Goal: Task Accomplishment & Management: Manage account settings

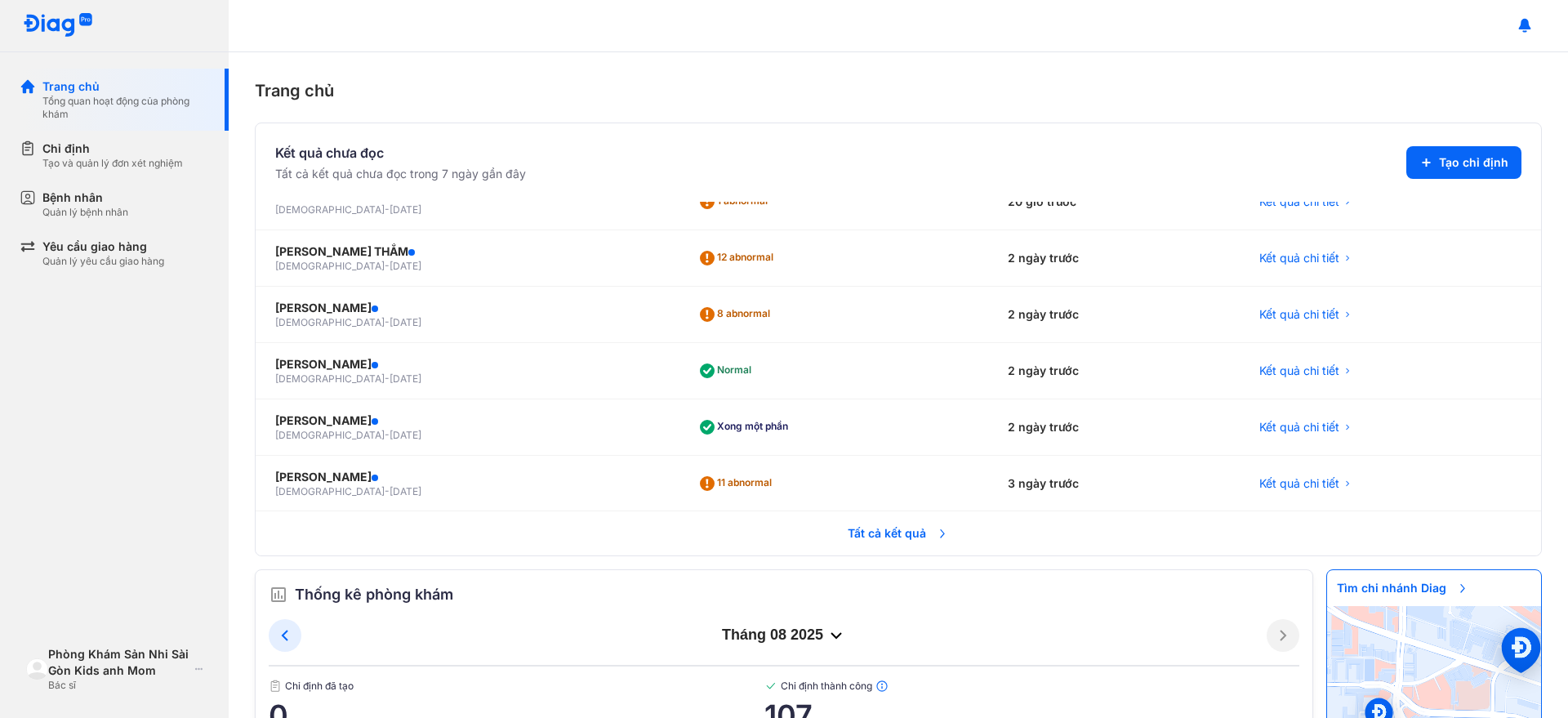
scroll to position [511, 0]
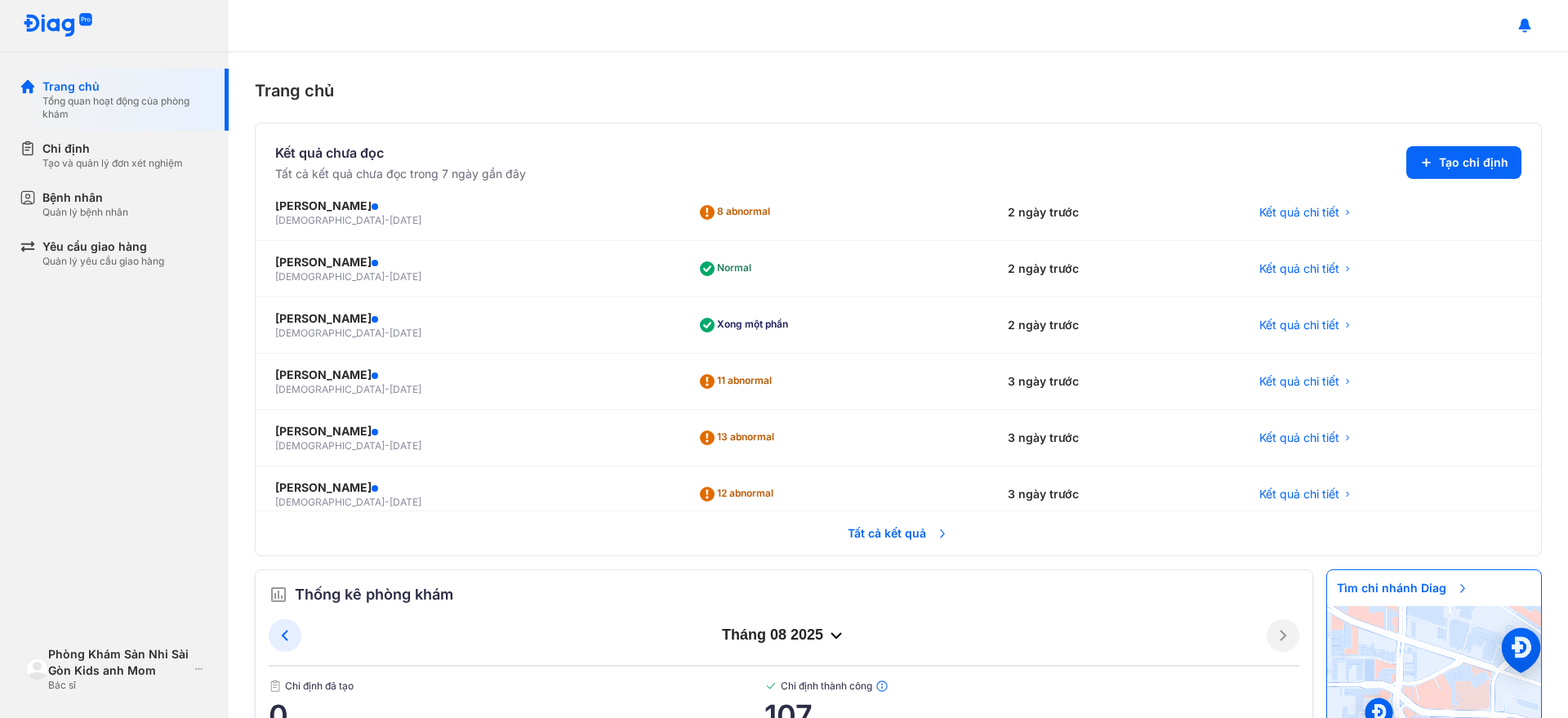
click at [920, 542] on span "Tất cả kết quả" at bounding box center [898, 533] width 121 height 36
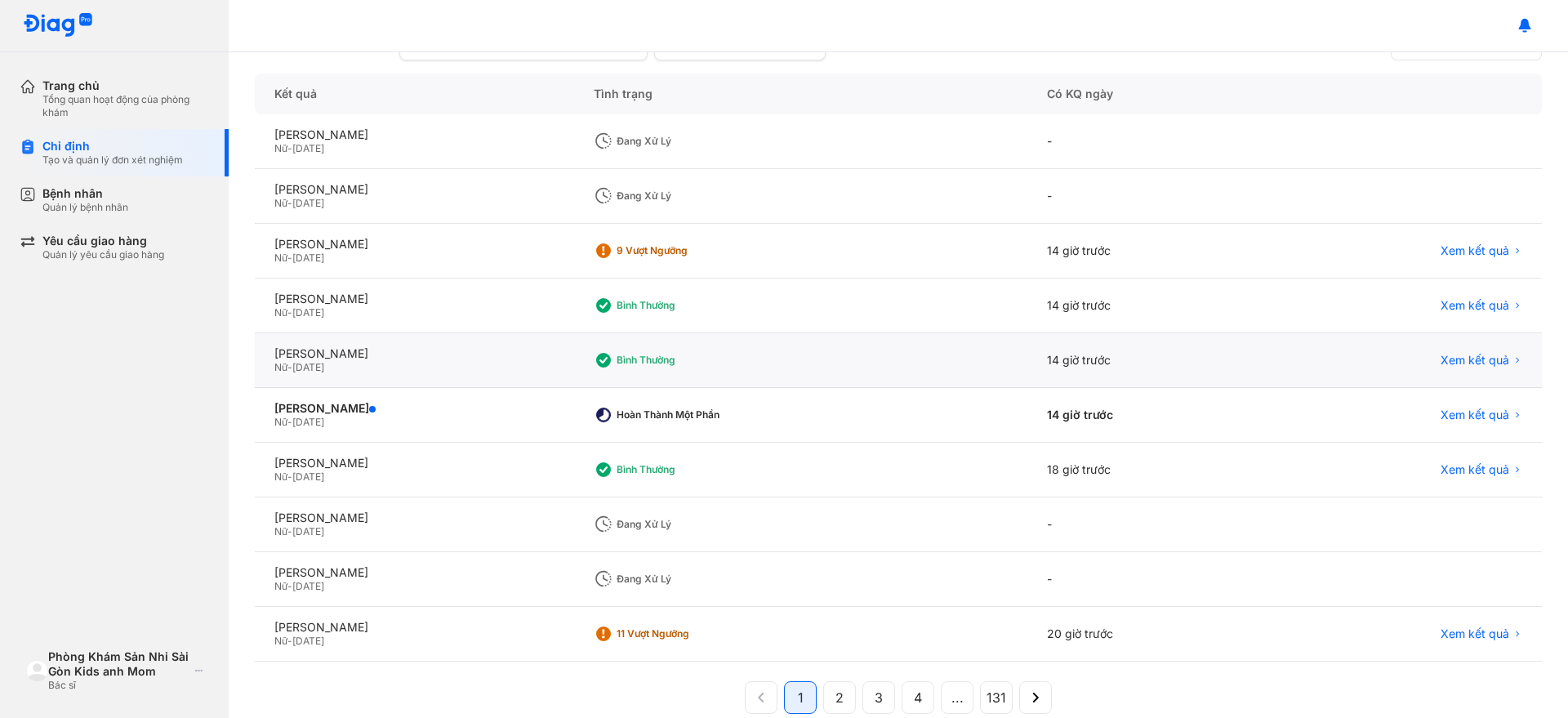
scroll to position [189, 0]
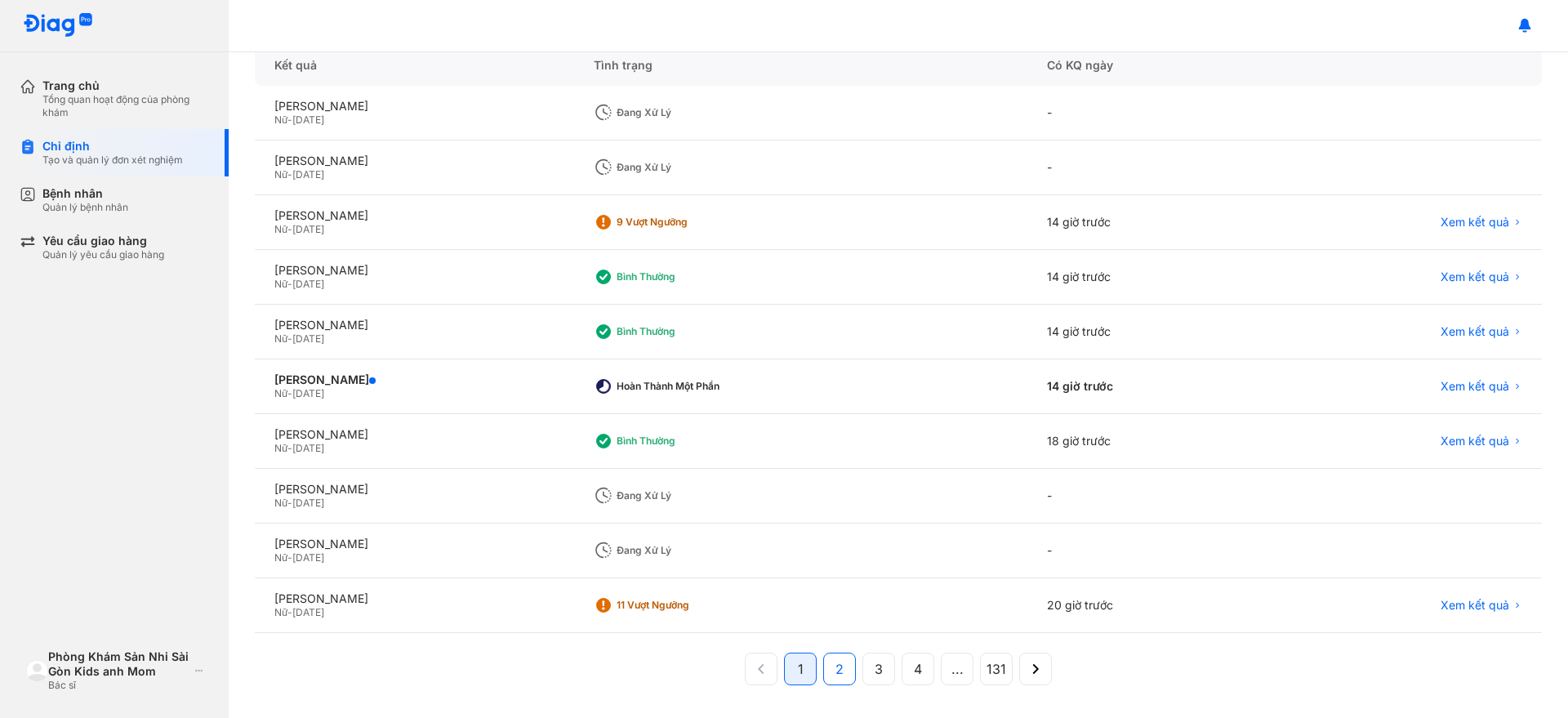
click at [862, 668] on button "2" at bounding box center [878, 668] width 33 height 33
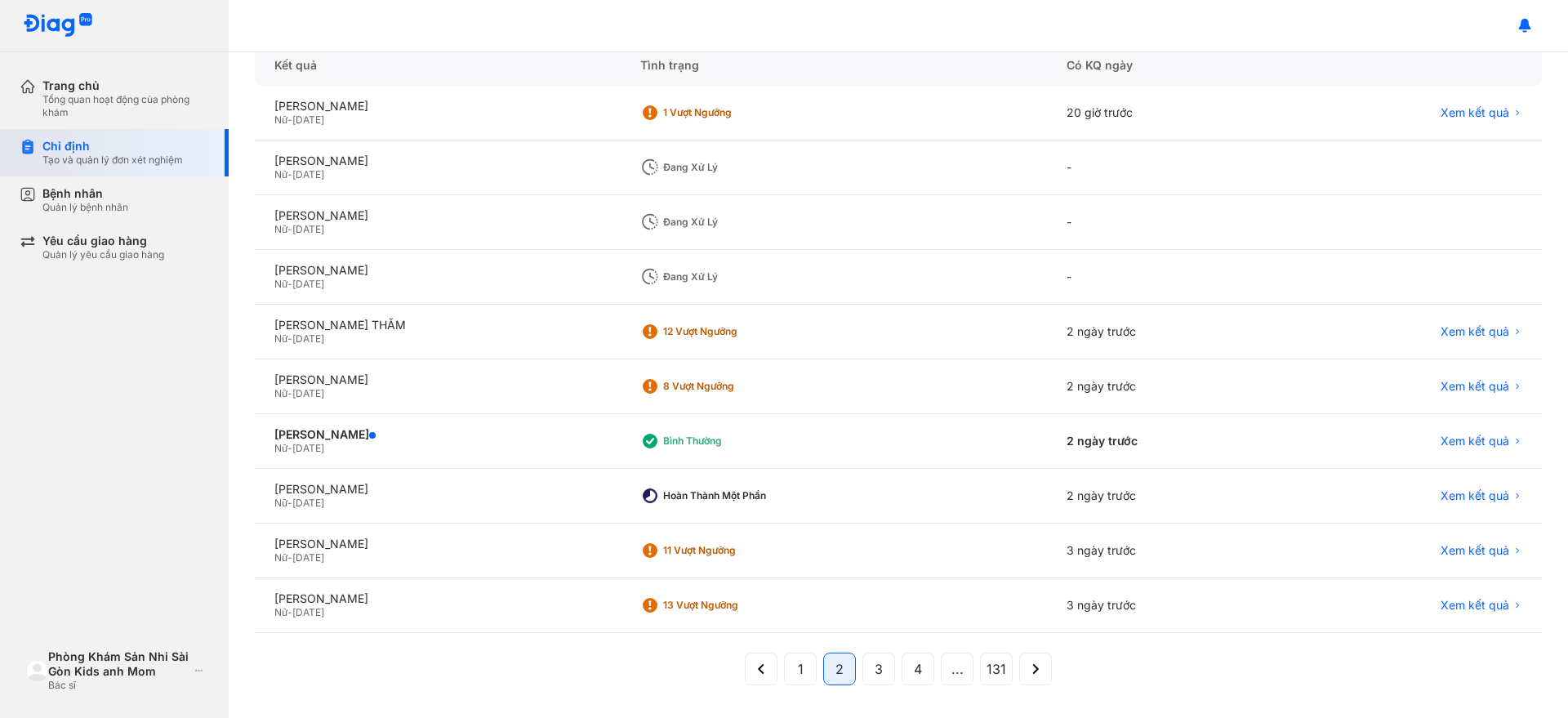
click at [139, 146] on div "Chỉ định" at bounding box center [112, 146] width 140 height 15
click at [157, 148] on div "Chỉ định" at bounding box center [112, 146] width 140 height 15
click at [55, 207] on div "Quản lý bệnh nhân" at bounding box center [86, 207] width 86 height 13
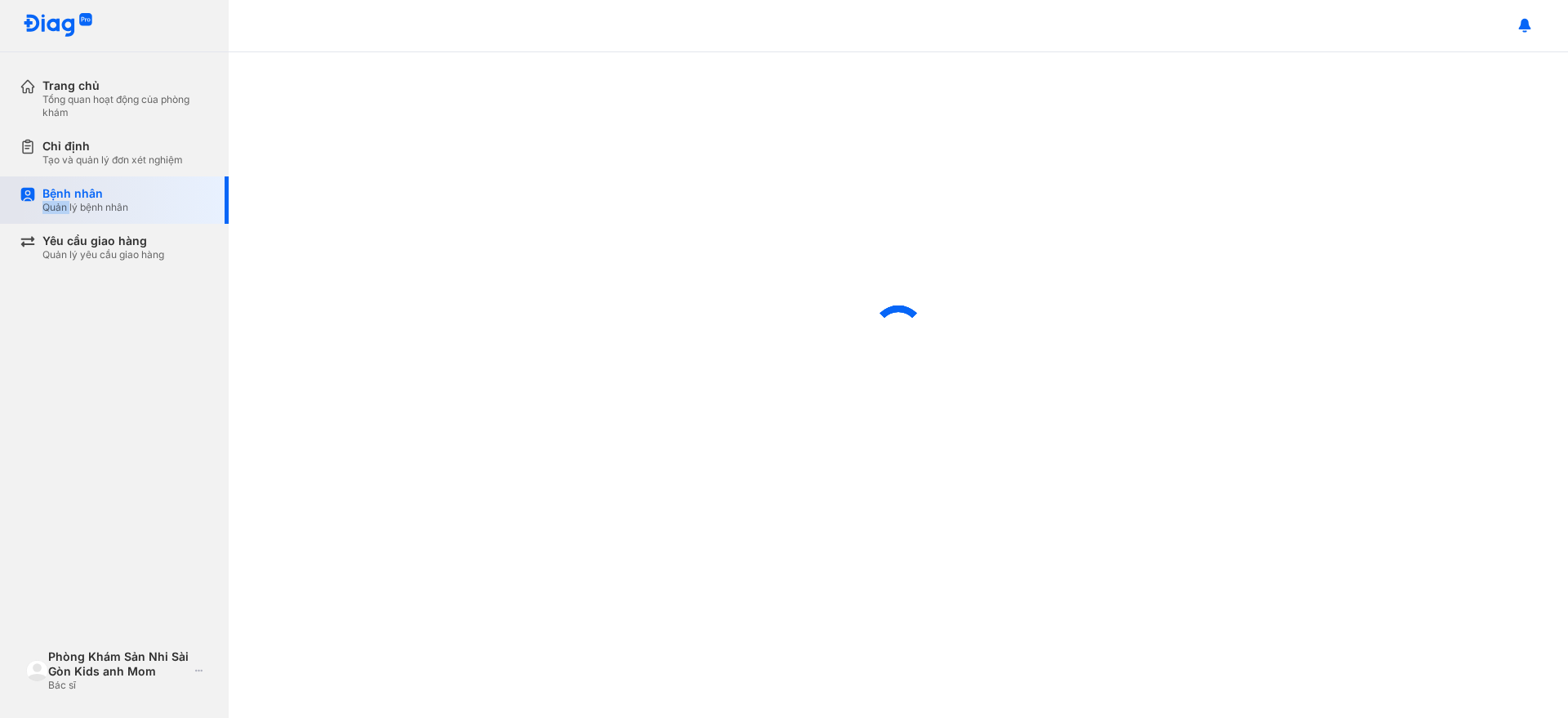
click at [52, 207] on div "Quản lý bệnh nhân" at bounding box center [86, 207] width 86 height 13
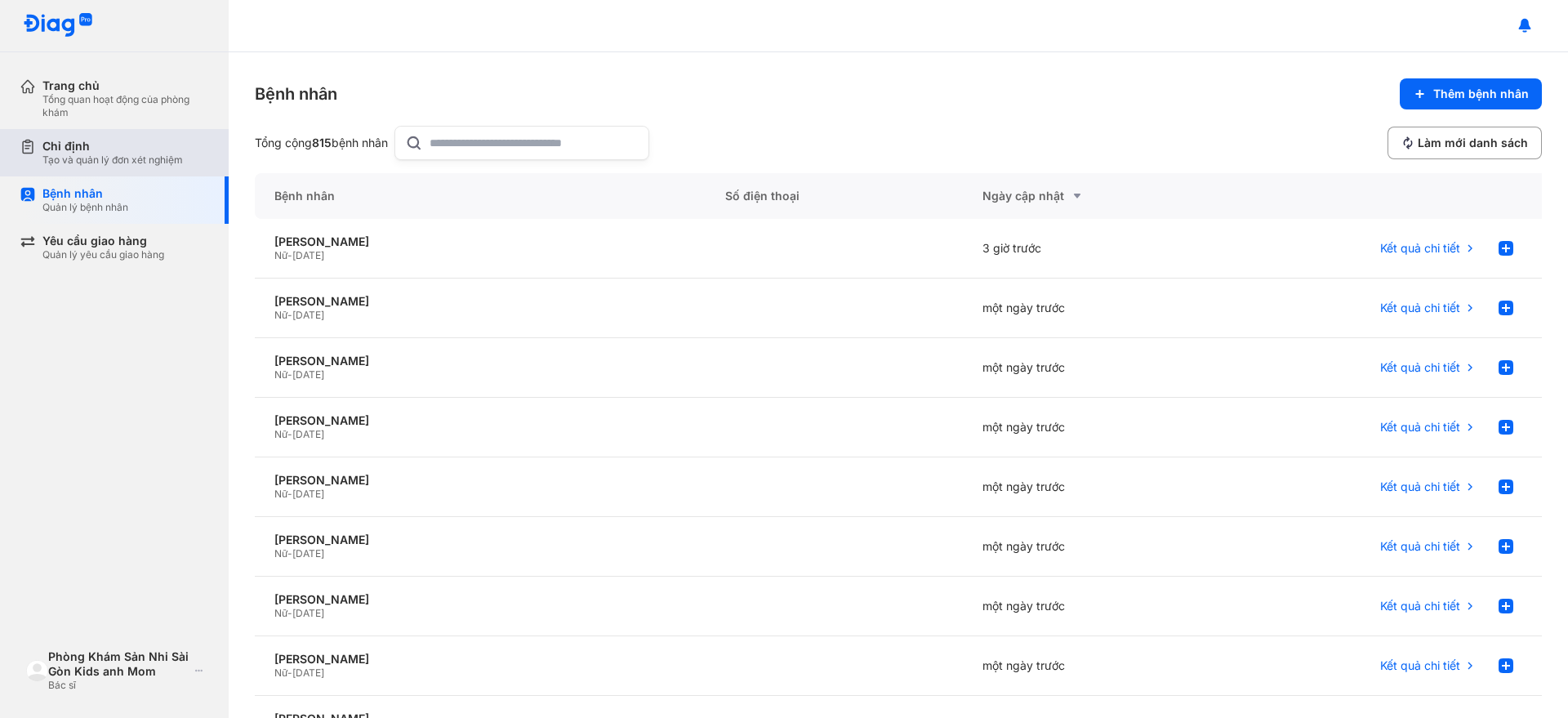
click at [86, 155] on div "Tạo và quản lý đơn xét nghiệm" at bounding box center [112, 160] width 140 height 13
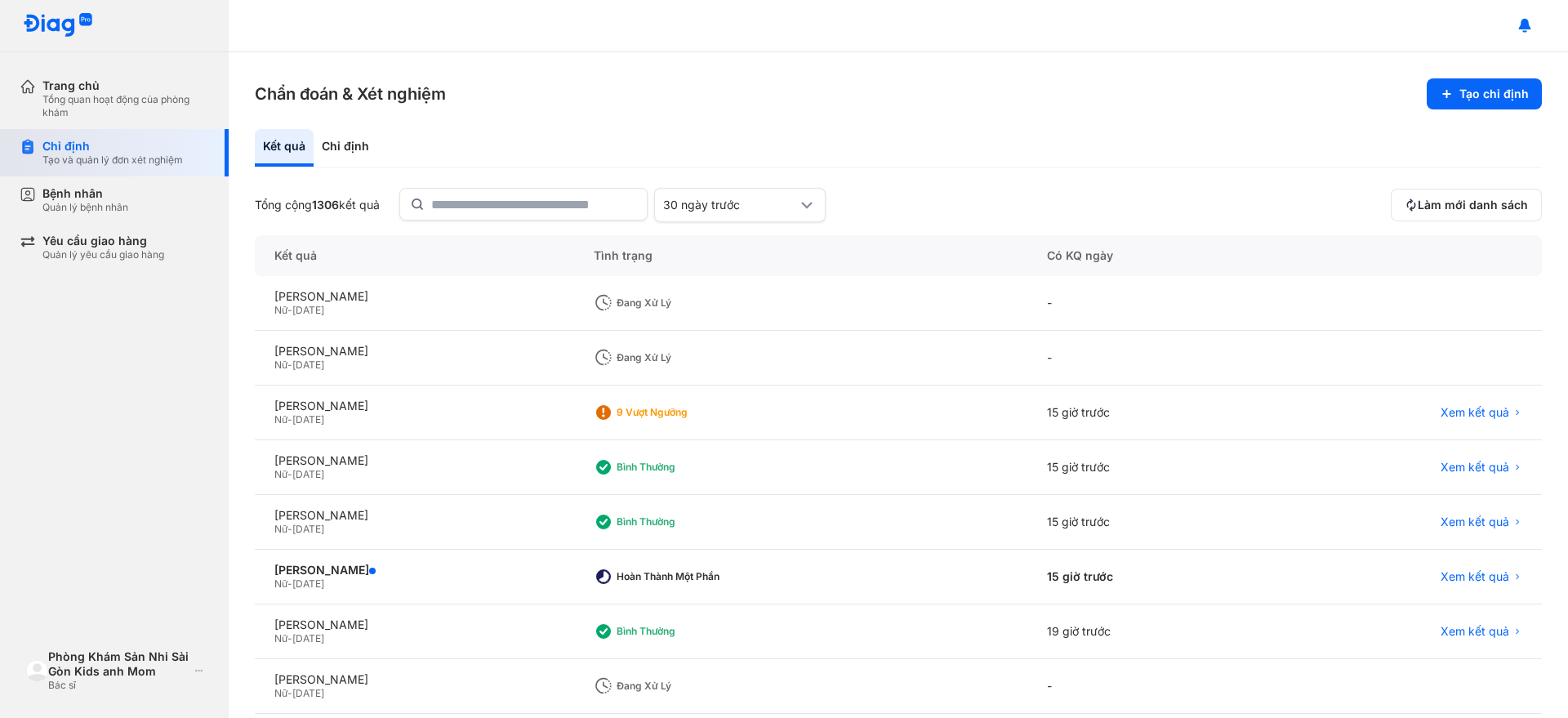
click at [101, 154] on div "Tạo và quản lý đơn xét nghiệm" at bounding box center [112, 160] width 140 height 13
click at [464, 208] on input "text" at bounding box center [534, 204] width 204 height 29
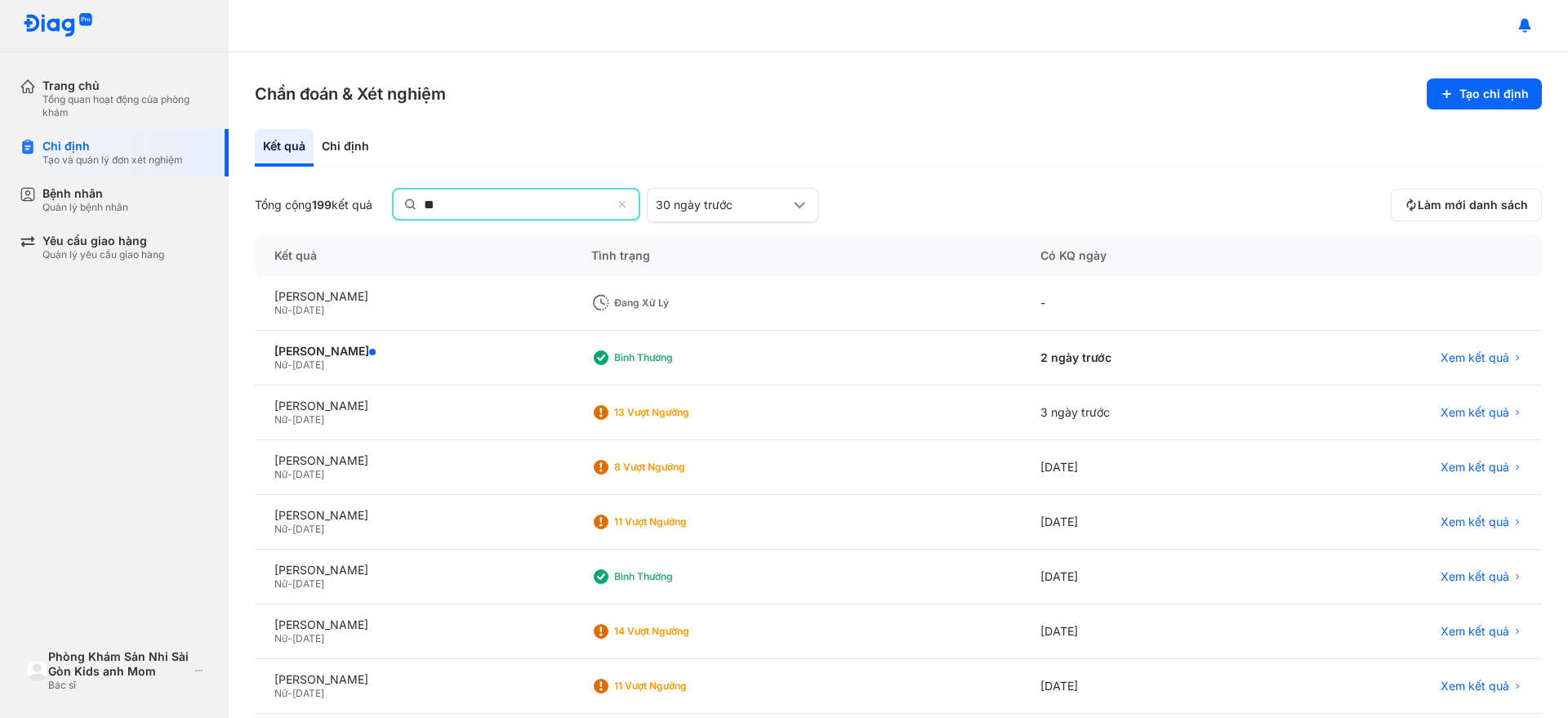
type input "*"
